Goal: Task Accomplishment & Management: Use online tool/utility

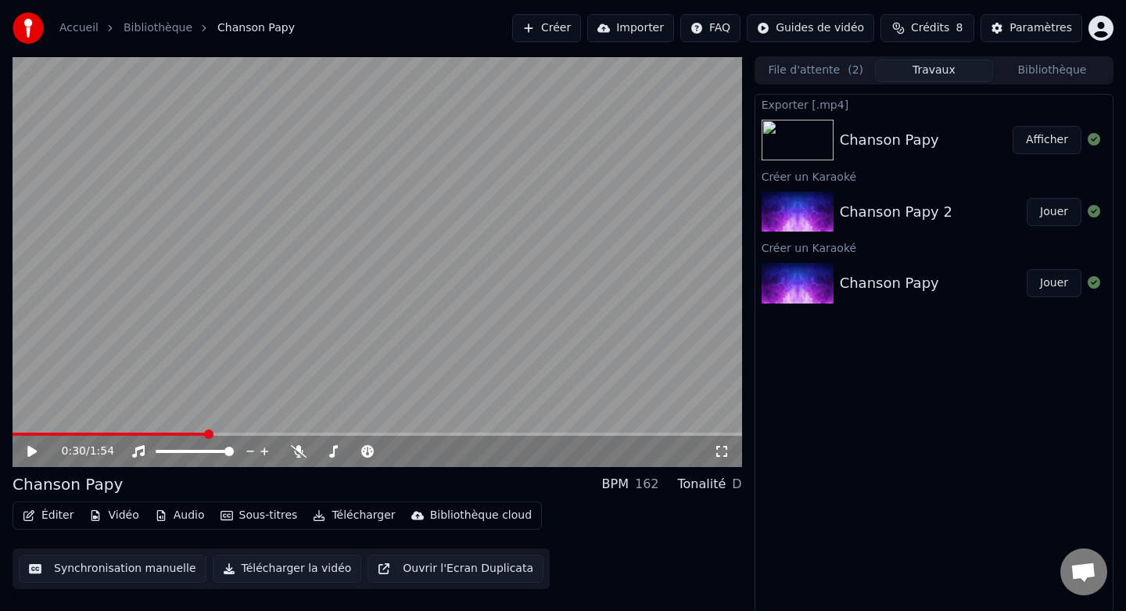
click at [936, 201] on div "Chanson Papy 2" at bounding box center [896, 212] width 113 height 22
click at [930, 210] on div "Chanson Papy 2" at bounding box center [896, 212] width 113 height 22
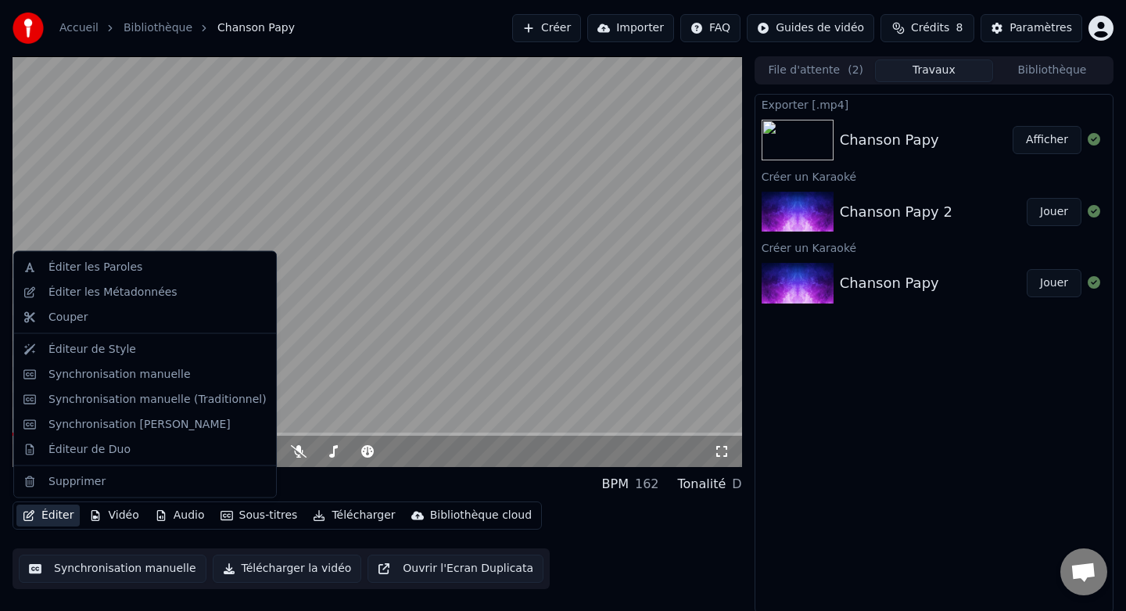
click at [46, 522] on button "Éditer" at bounding box center [47, 515] width 63 height 22
click at [128, 378] on div "Synchronisation manuelle" at bounding box center [119, 374] width 142 height 16
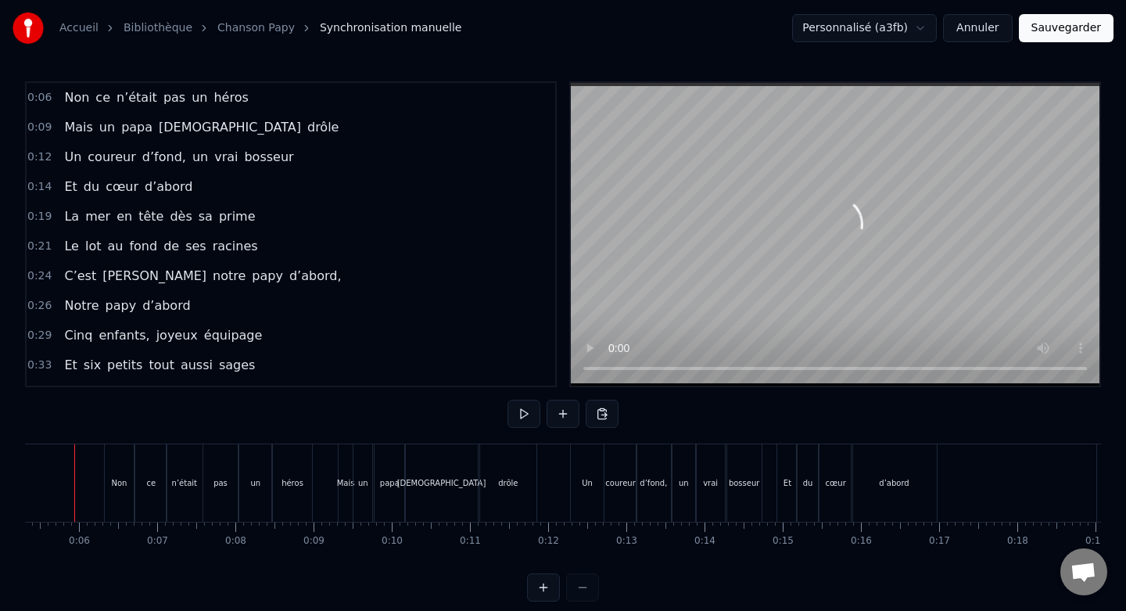
scroll to position [0, 386]
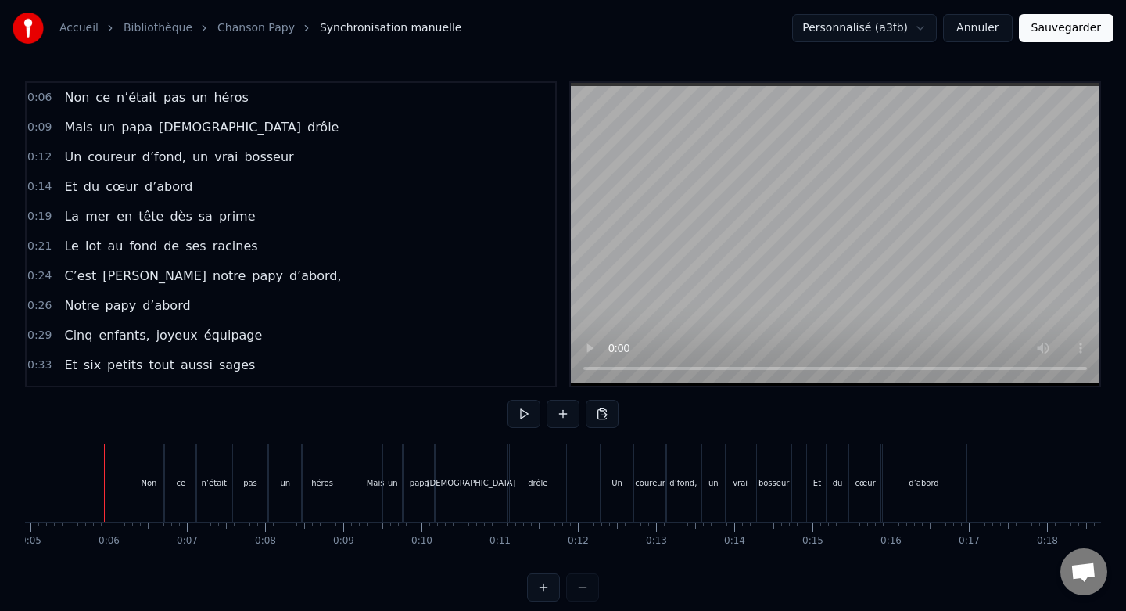
click at [40, 101] on span "0:06" at bounding box center [39, 98] width 24 height 16
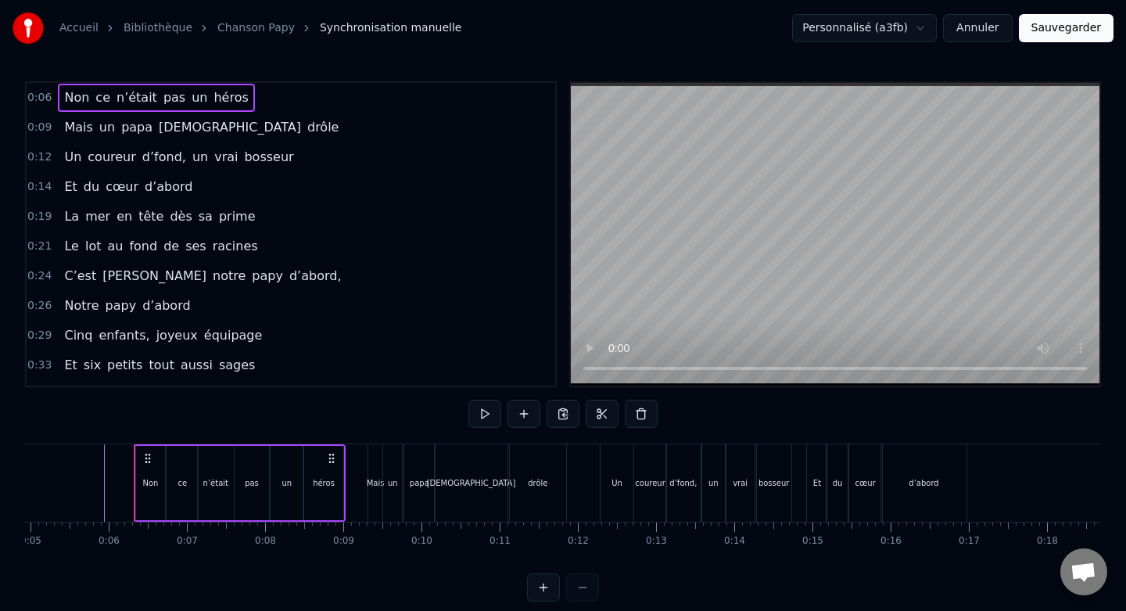
click at [343, 356] on div "0:33 Et six petits tout aussi sages" at bounding box center [291, 365] width 529 height 30
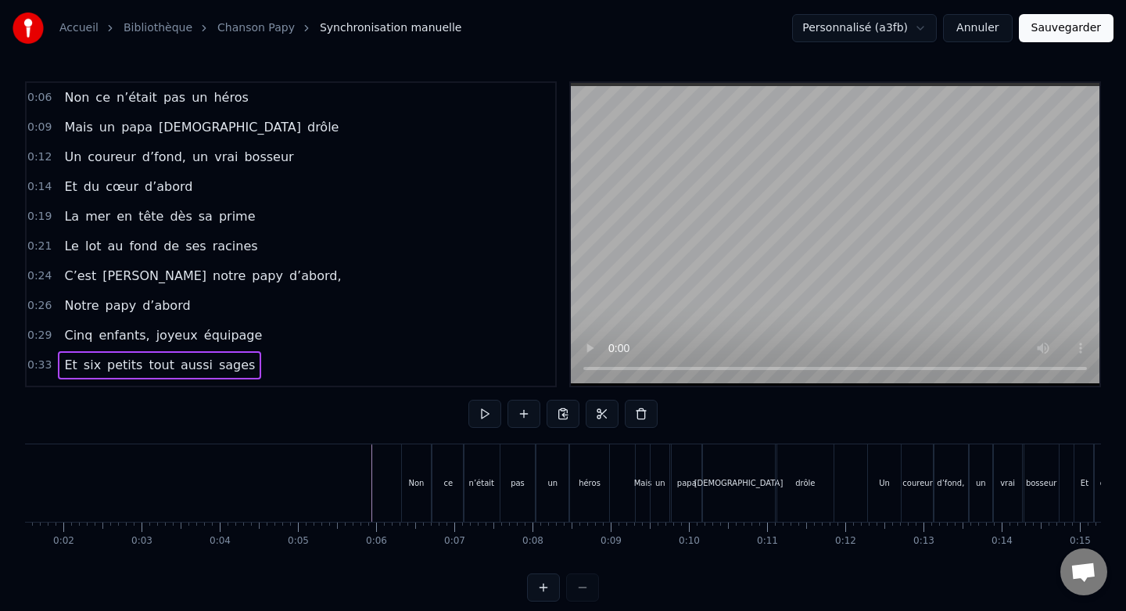
scroll to position [0, 0]
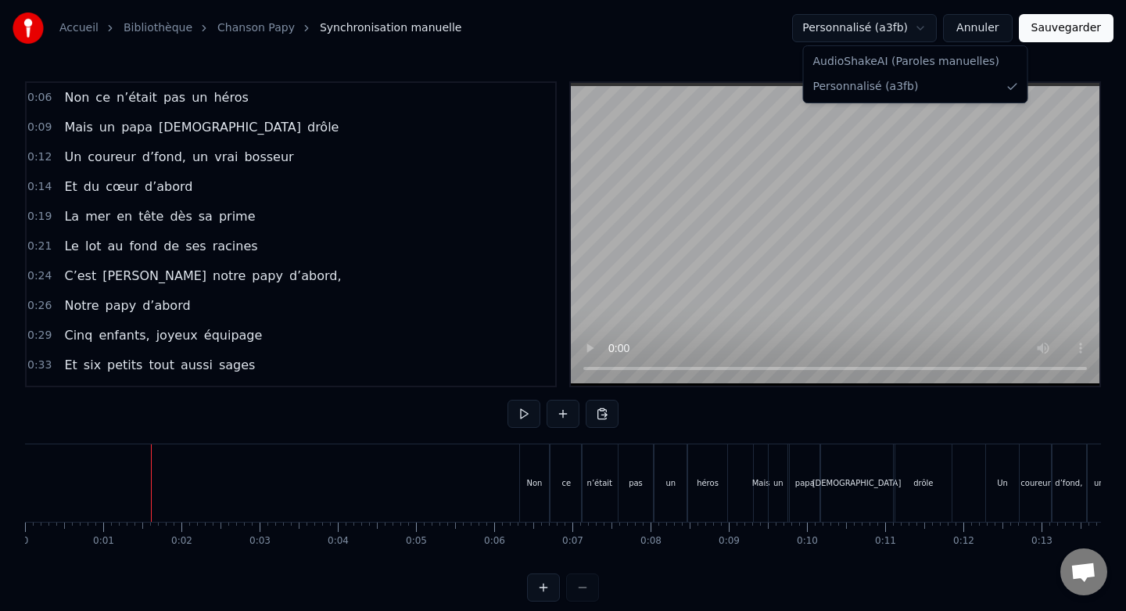
click at [917, 29] on html "Accueil Bibliothèque Chanson Papy Synchronisation manuelle Personnalisé (a3fb) …" at bounding box center [563, 313] width 1126 height 626
